Goal: Transaction & Acquisition: Book appointment/travel/reservation

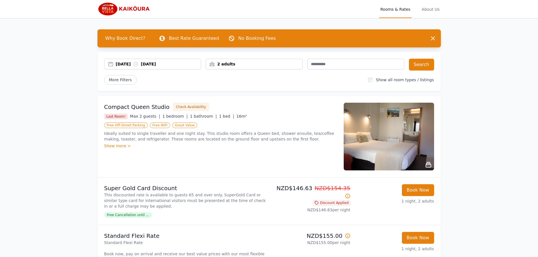
click at [158, 65] on div "[DATE] [DATE]" at bounding box center [158, 64] width 85 height 6
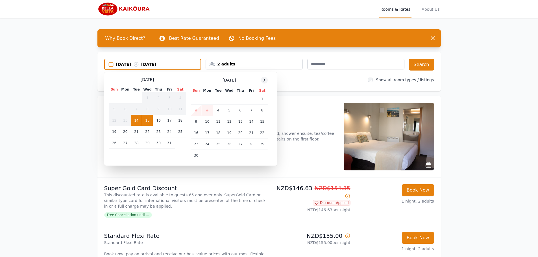
click at [265, 80] on icon at bounding box center [264, 80] width 1 height 3
click at [252, 99] on td "5" at bounding box center [251, 99] width 11 height 11
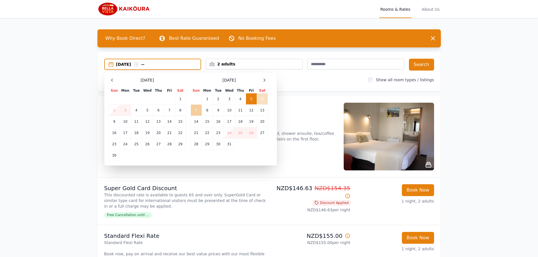
click at [199, 112] on td "7" at bounding box center [196, 110] width 11 height 11
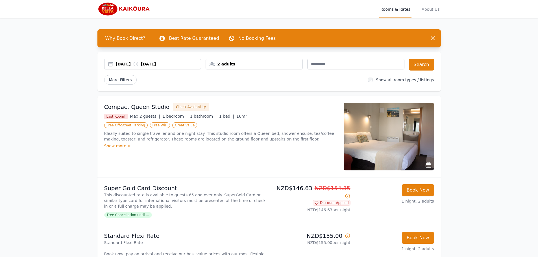
click at [229, 64] on div "2 adults" at bounding box center [254, 64] width 97 height 6
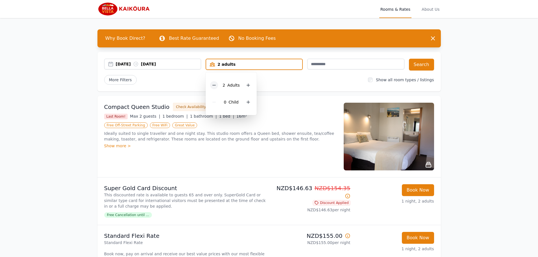
click at [215, 86] on icon at bounding box center [214, 85] width 5 height 5
click at [243, 101] on div at bounding box center [246, 102] width 8 height 8
click at [414, 65] on button "Search" at bounding box center [421, 65] width 25 height 12
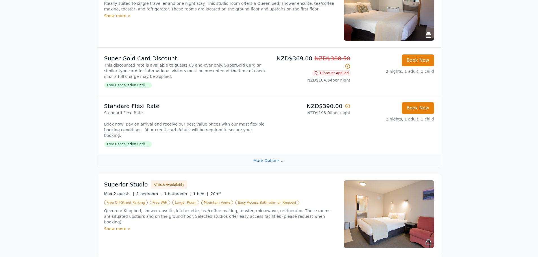
scroll to position [85, 0]
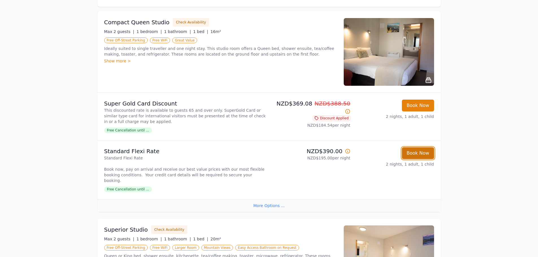
click at [419, 155] on button "Book Now" at bounding box center [418, 153] width 32 height 12
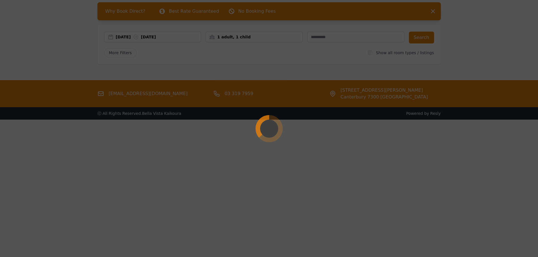
select select "**"
